Goal: Task Accomplishment & Management: Manage account settings

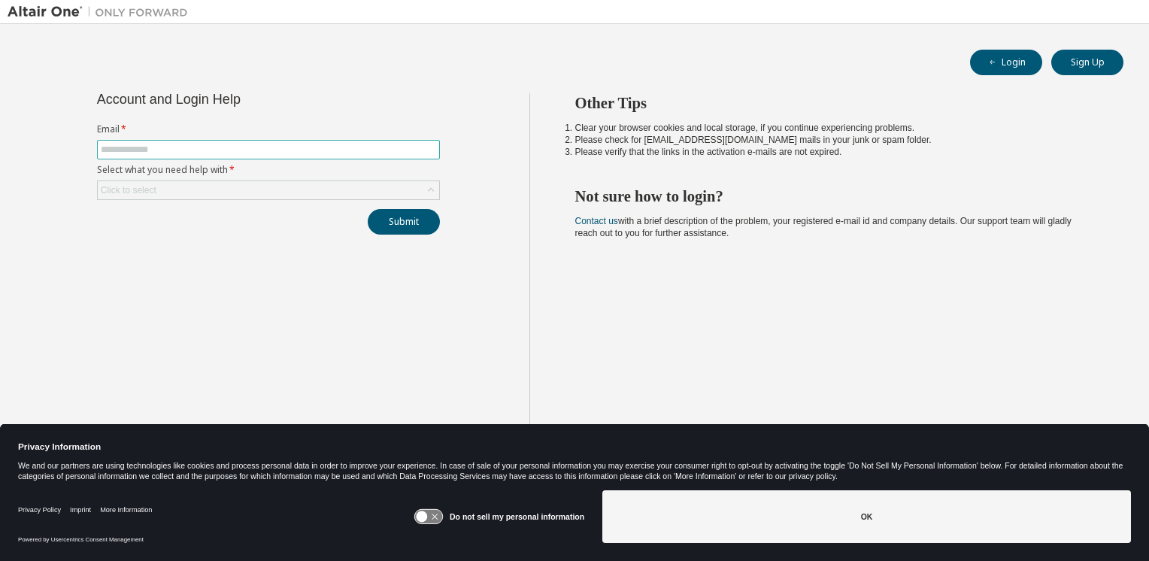
click at [125, 149] on input "text" at bounding box center [268, 150] width 335 height 12
type input "**********"
click at [396, 222] on button "Submit" at bounding box center [404, 222] width 72 height 26
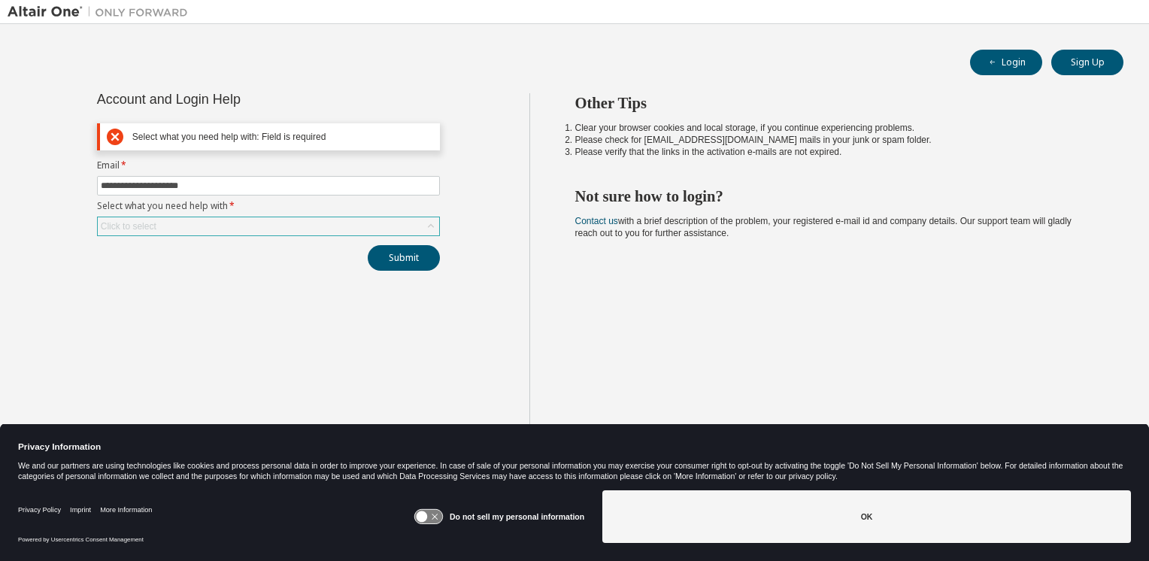
click at [432, 226] on icon at bounding box center [430, 226] width 15 height 15
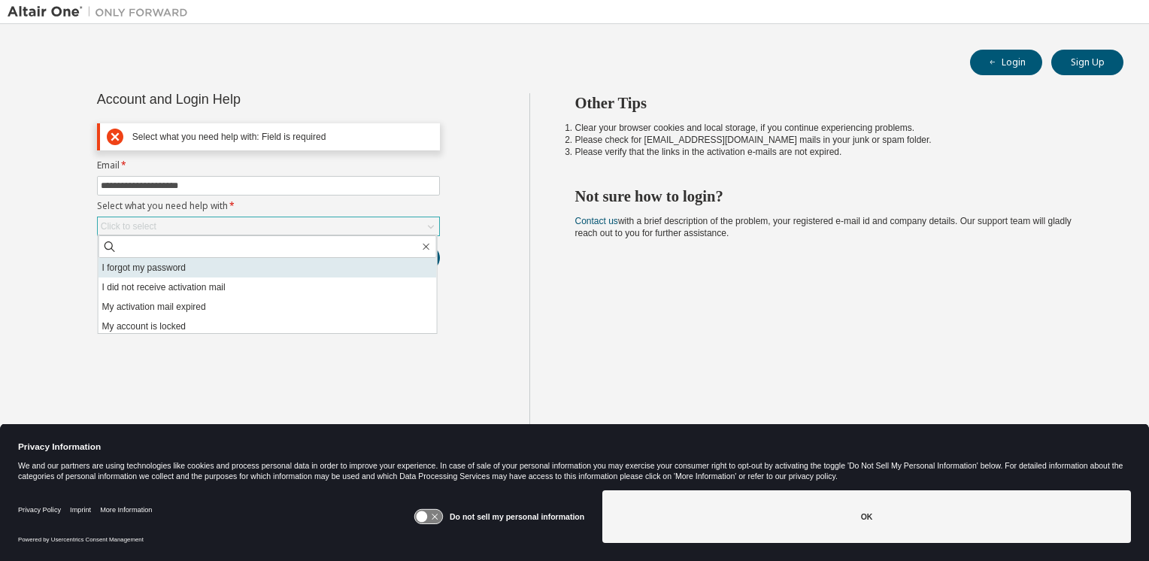
click at [144, 269] on li "I forgot my password" at bounding box center [268, 268] width 338 height 20
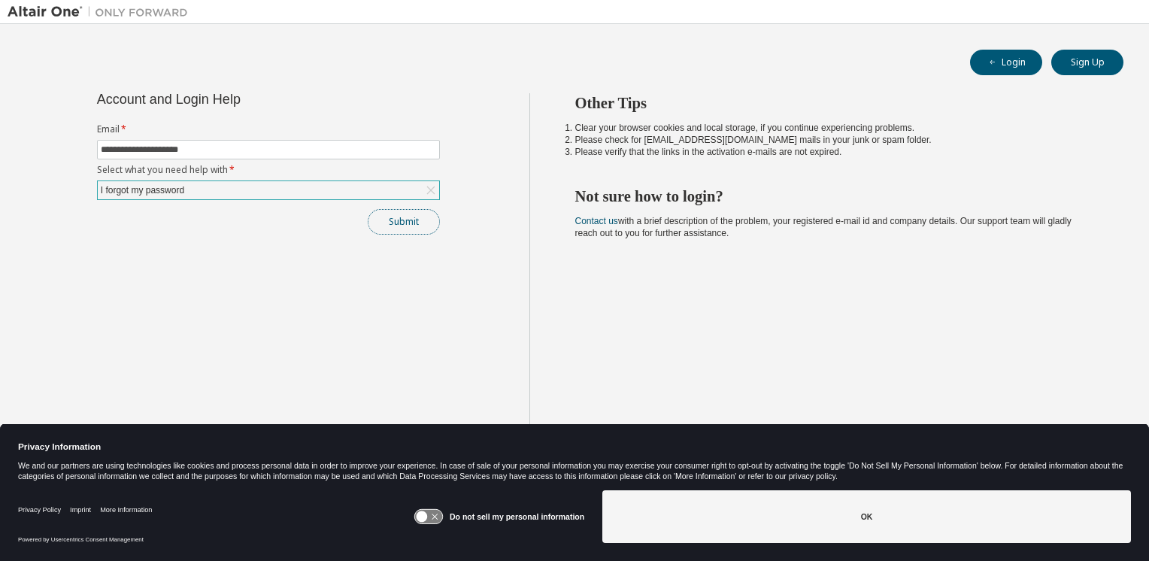
click at [399, 221] on button "Submit" at bounding box center [404, 222] width 72 height 26
click at [399, 218] on button "Submit" at bounding box center [404, 222] width 72 height 26
click at [433, 519] on icon at bounding box center [428, 517] width 28 height 14
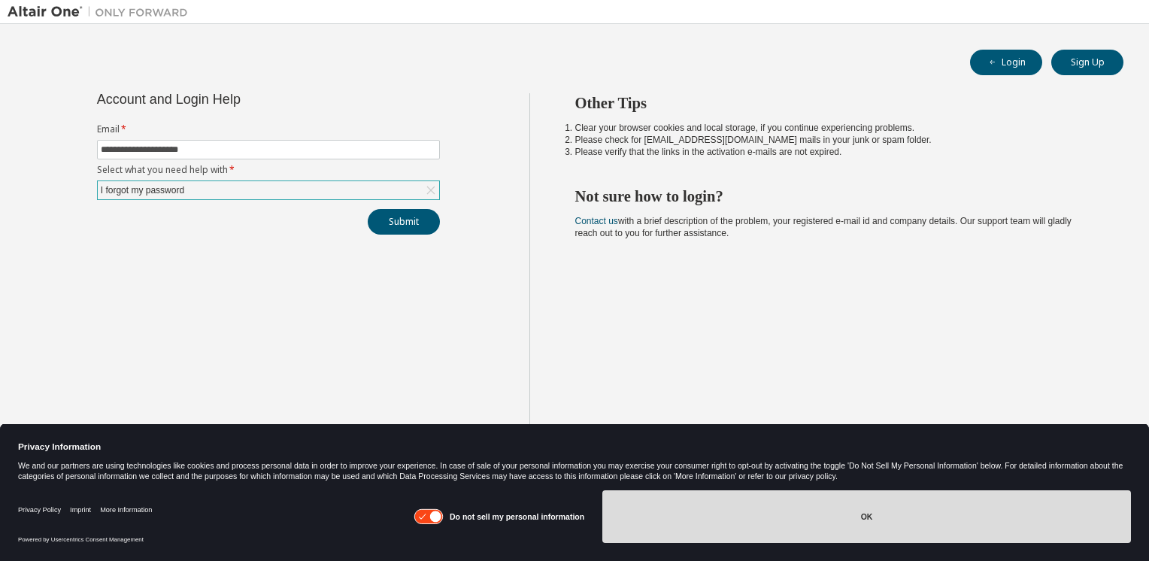
click at [865, 513] on button "OK" at bounding box center [867, 516] width 529 height 53
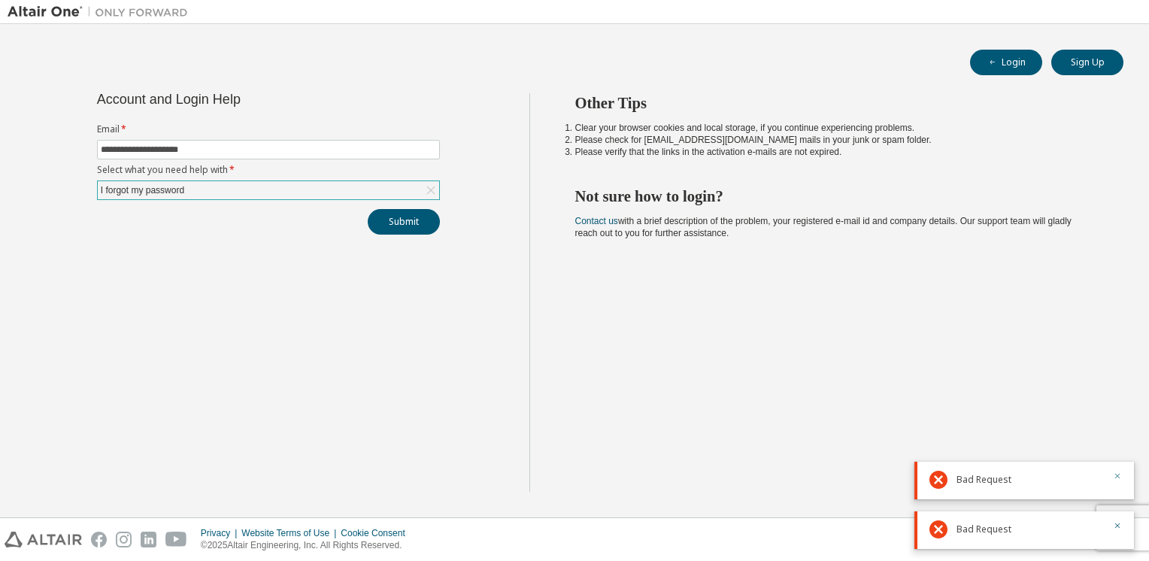
click at [1116, 475] on icon "button" at bounding box center [1117, 476] width 9 height 9
click at [1119, 527] on icon "button" at bounding box center [1117, 525] width 9 height 9
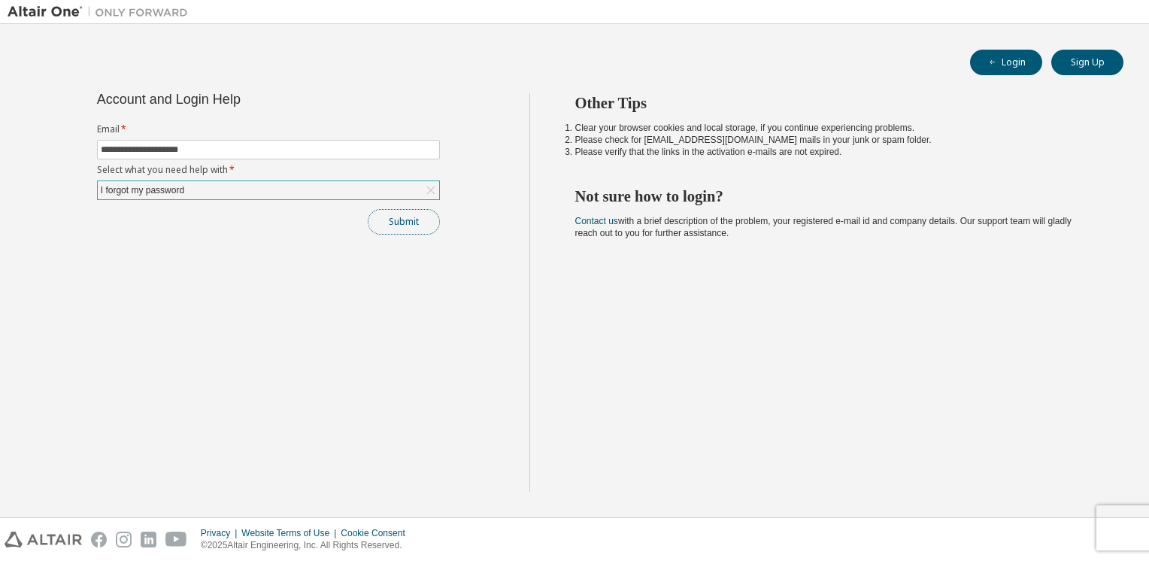
click at [395, 217] on button "Submit" at bounding box center [404, 222] width 72 height 26
drag, startPoint x: 1117, startPoint y: 526, endPoint x: 845, endPoint y: 438, distance: 285.4
click at [1116, 526] on icon "button" at bounding box center [1117, 525] width 9 height 9
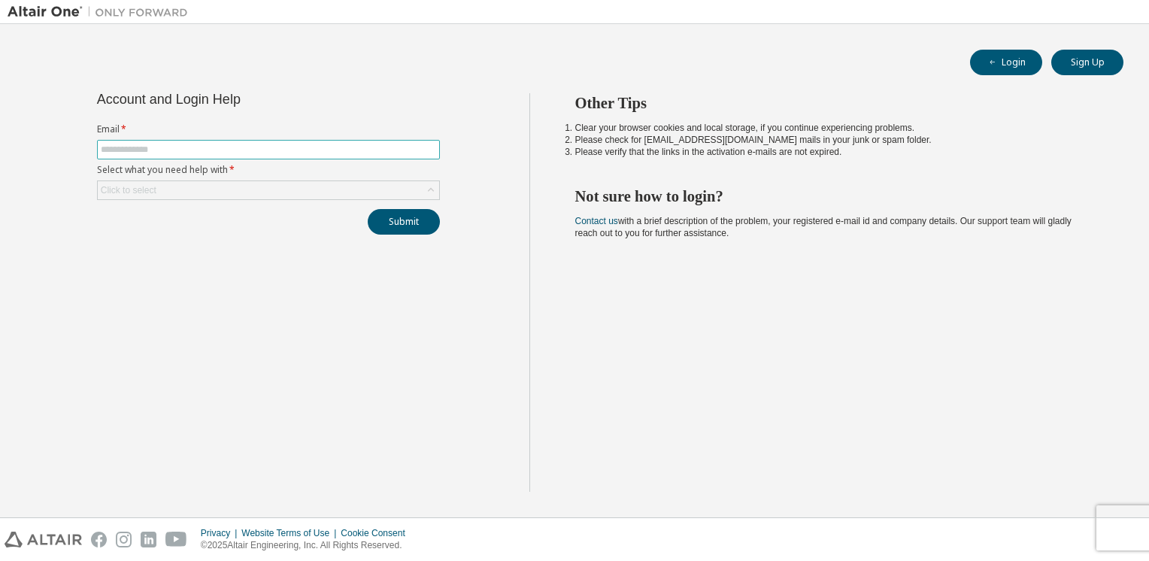
click at [123, 149] on input "text" at bounding box center [268, 150] width 335 height 12
type input "**********"
click at [400, 225] on button "Submit" at bounding box center [404, 222] width 72 height 26
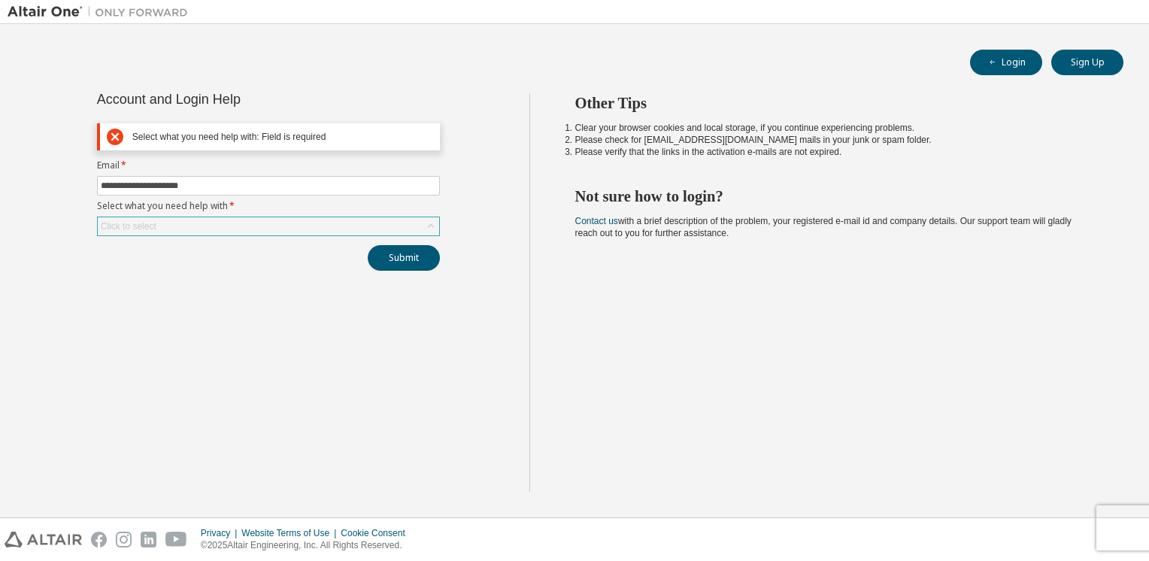
click at [435, 228] on icon at bounding box center [430, 226] width 15 height 15
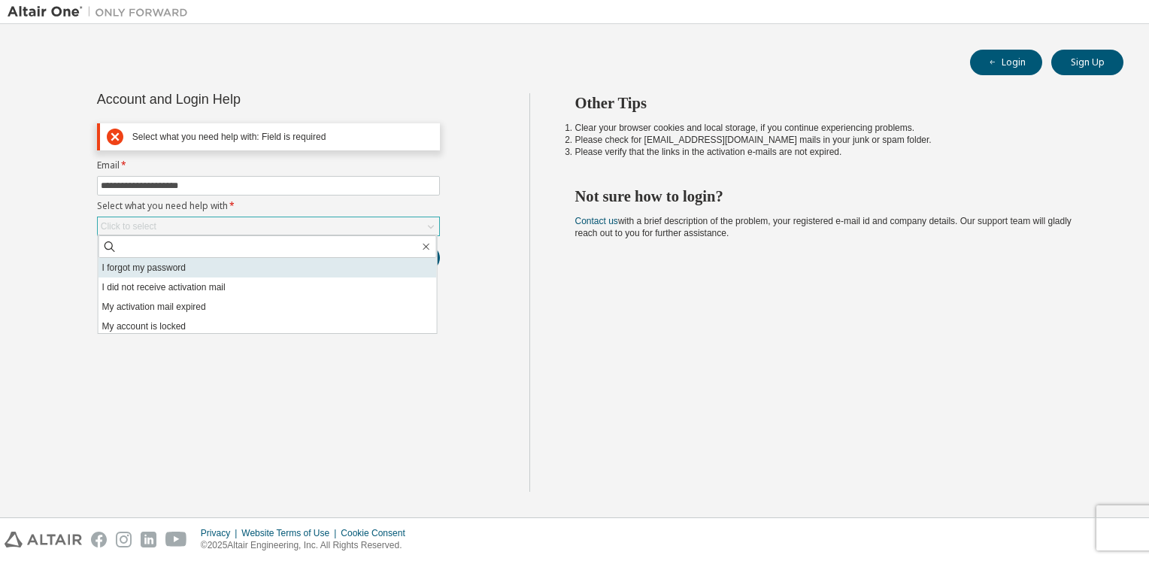
click at [159, 268] on li "I forgot my password" at bounding box center [268, 268] width 338 height 20
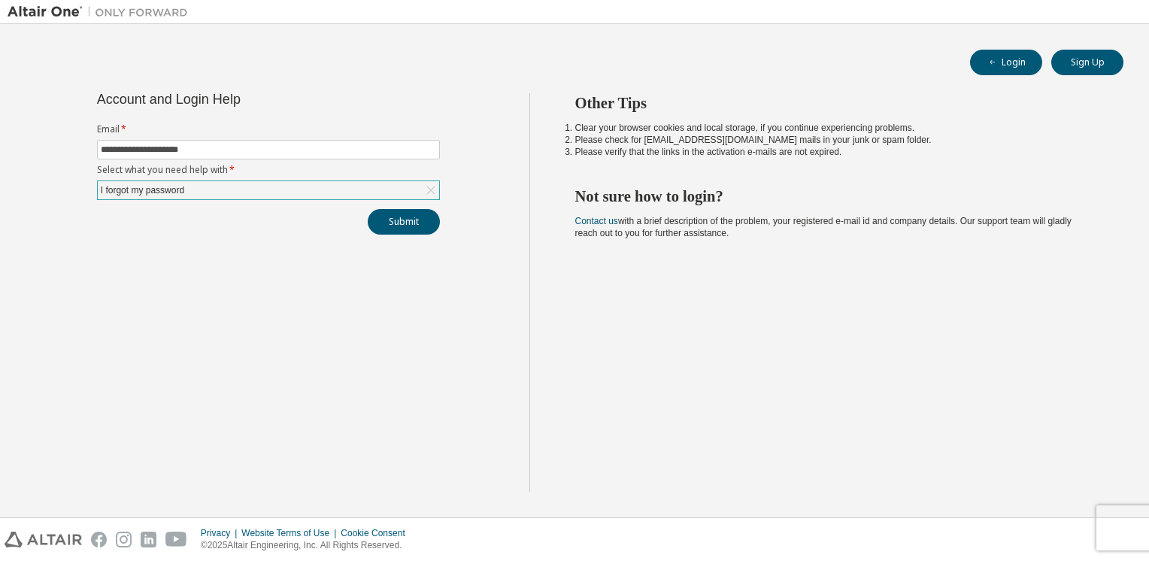
click at [429, 192] on icon at bounding box center [430, 190] width 15 height 15
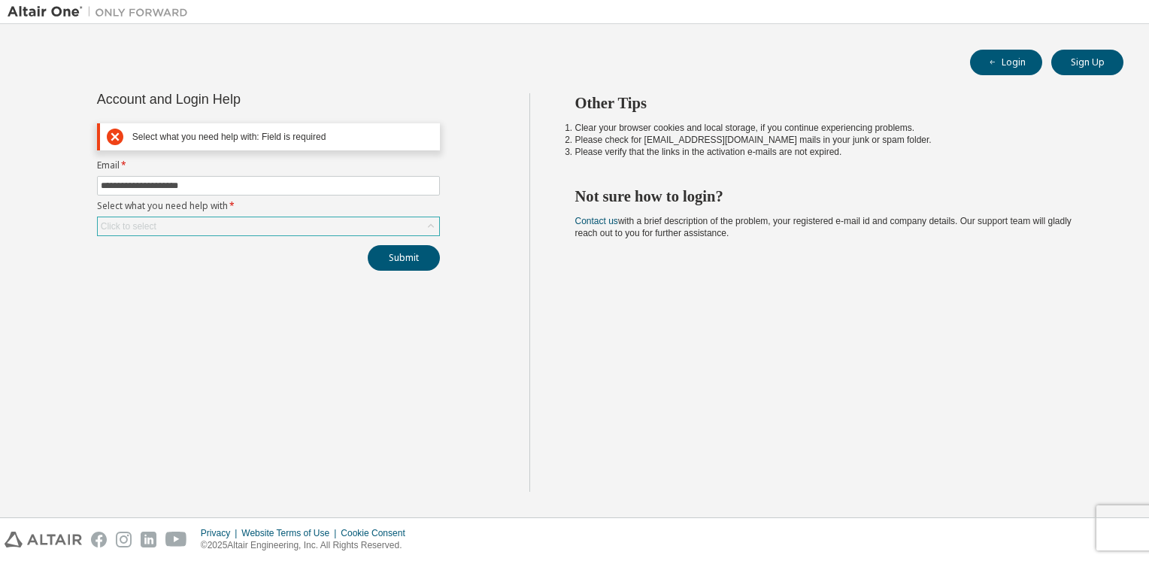
click at [433, 230] on icon at bounding box center [430, 226] width 15 height 15
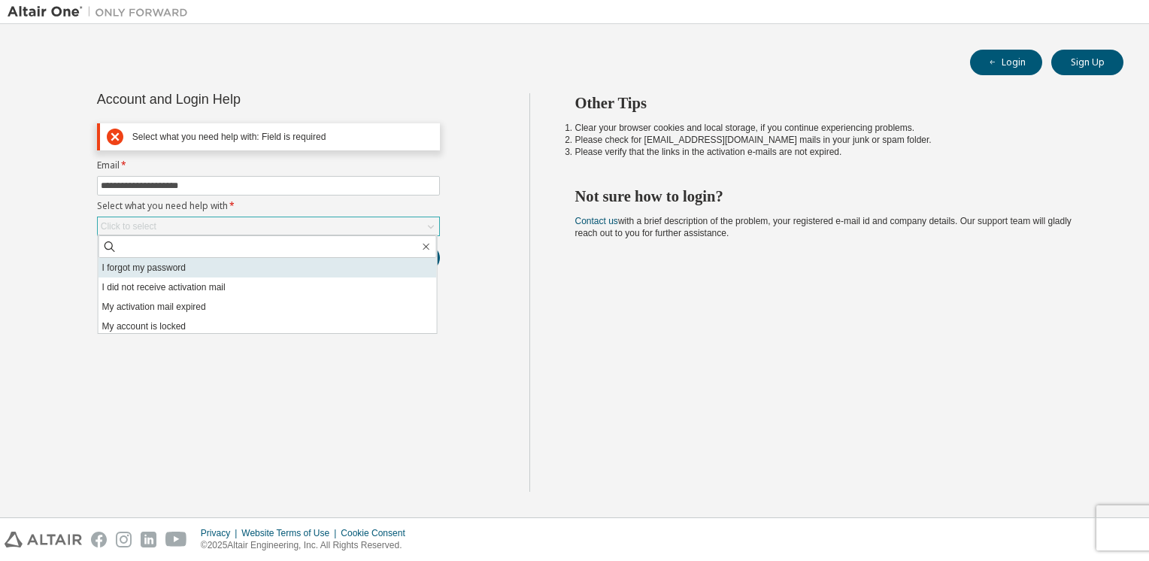
click at [163, 271] on li "I forgot my password" at bounding box center [268, 268] width 338 height 20
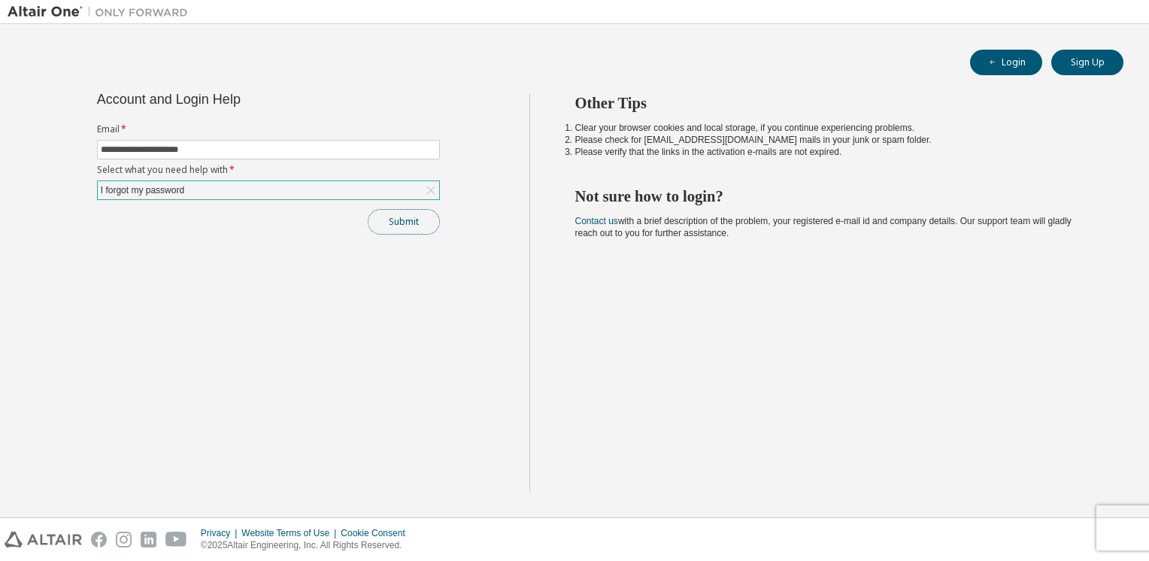
click at [399, 218] on button "Submit" at bounding box center [404, 222] width 72 height 26
drag, startPoint x: 1120, startPoint y: 526, endPoint x: 1149, endPoint y: 522, distance: 28.8
click at [1120, 525] on icon "button" at bounding box center [1117, 525] width 9 height 9
click at [1127, 533] on div "Privacy Website Terms of Use Cookie Consent © 2025 Altair Engineering, Inc. All…" at bounding box center [574, 539] width 1149 height 43
click at [758, 378] on div "Other Tips Clear your browser cookies and local storage, if you continue experi…" at bounding box center [836, 292] width 613 height 399
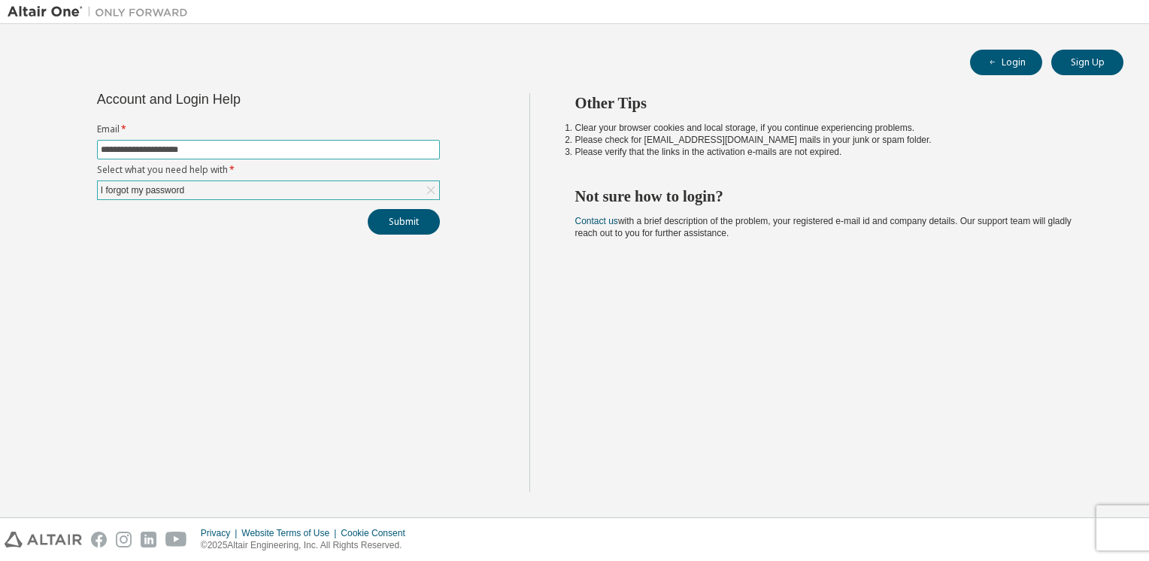
click at [209, 150] on input "**********" at bounding box center [268, 150] width 335 height 12
click at [232, 144] on input "**********" at bounding box center [268, 150] width 335 height 12
